Goal: Information Seeking & Learning: Understand process/instructions

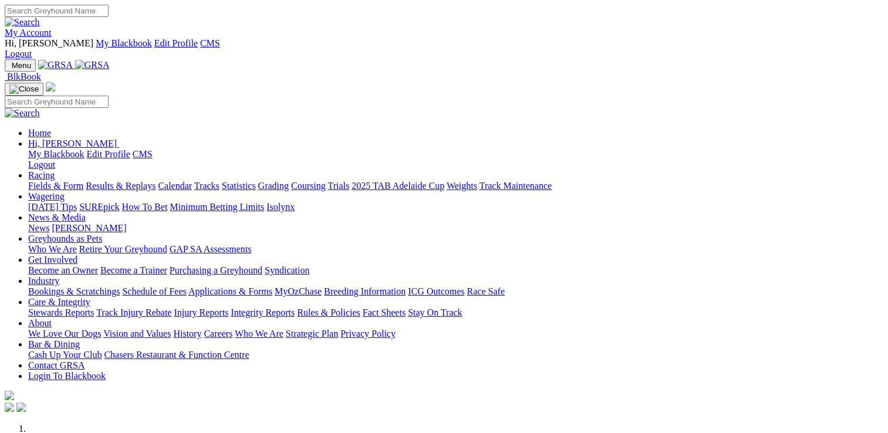
click at [59, 276] on link "Industry" at bounding box center [43, 281] width 31 height 10
click at [360, 308] on link "Rules & Policies" at bounding box center [328, 313] width 63 height 10
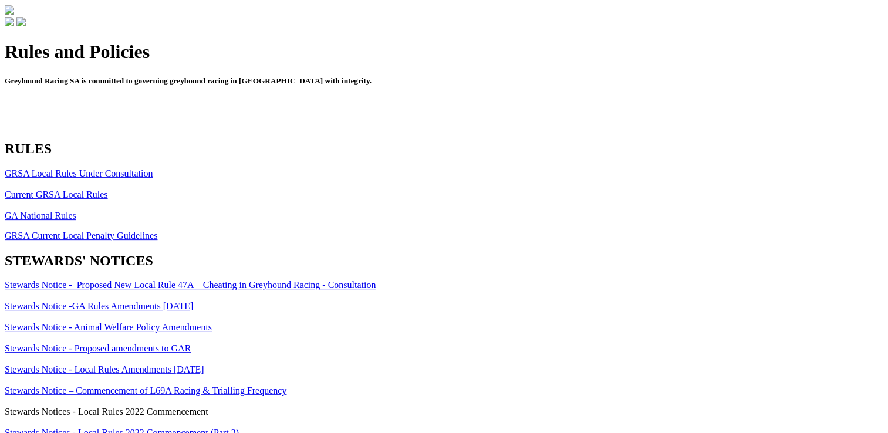
scroll to position [528, 0]
